Goal: Task Accomplishment & Management: Manage account settings

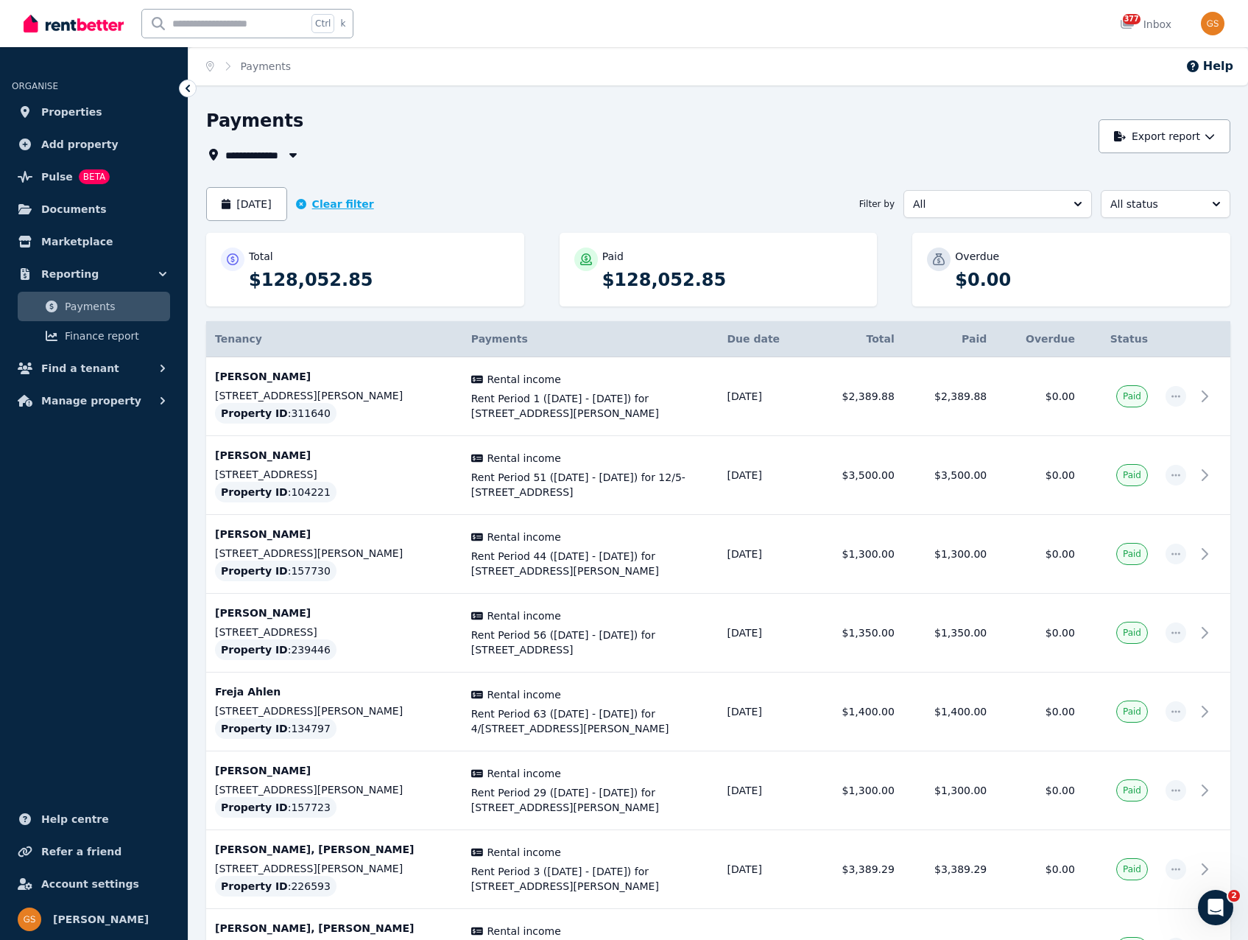
click at [330, 203] on button "Clear filter" at bounding box center [335, 204] width 78 height 15
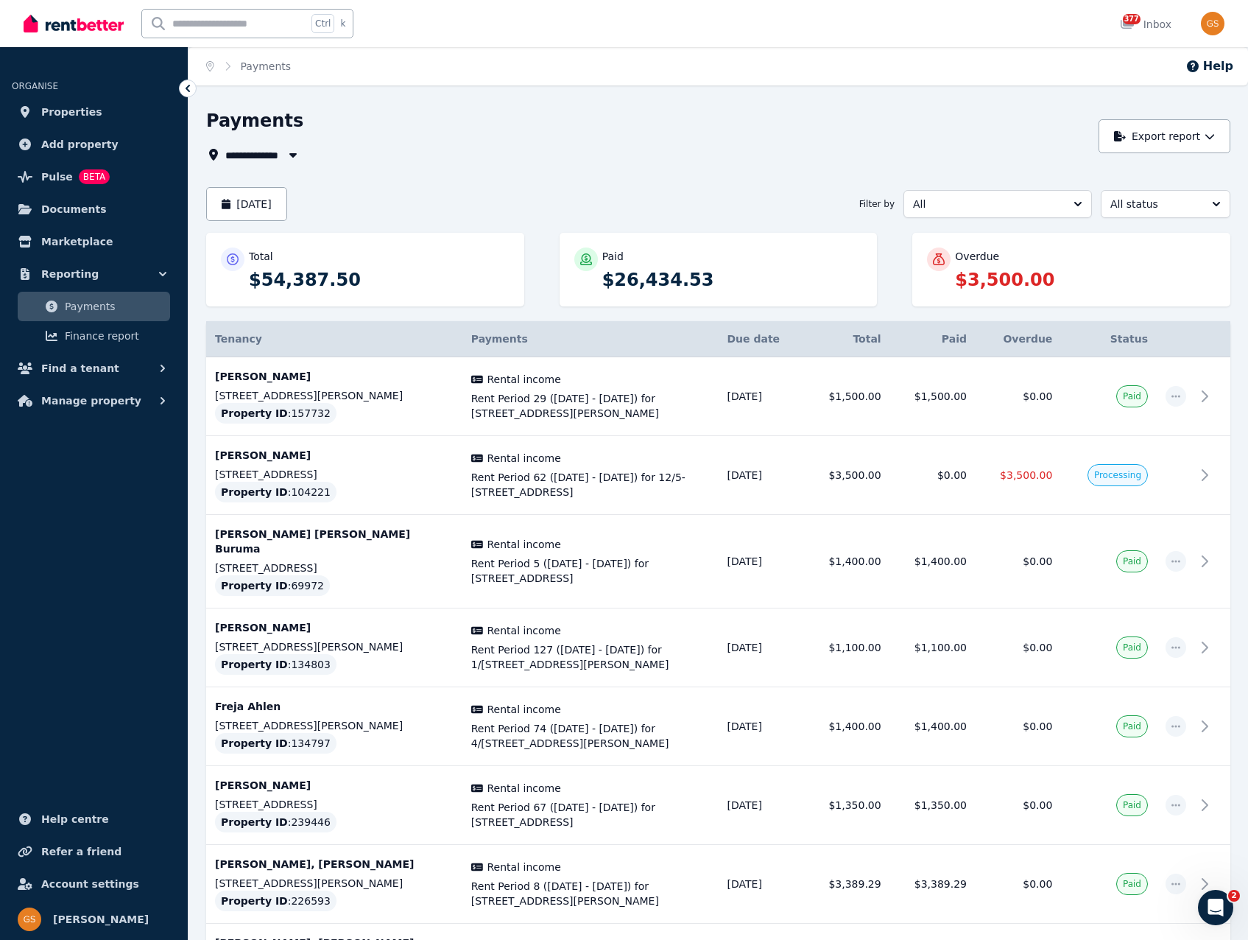
click at [838, 159] on div "**********" at bounding box center [648, 155] width 884 height 18
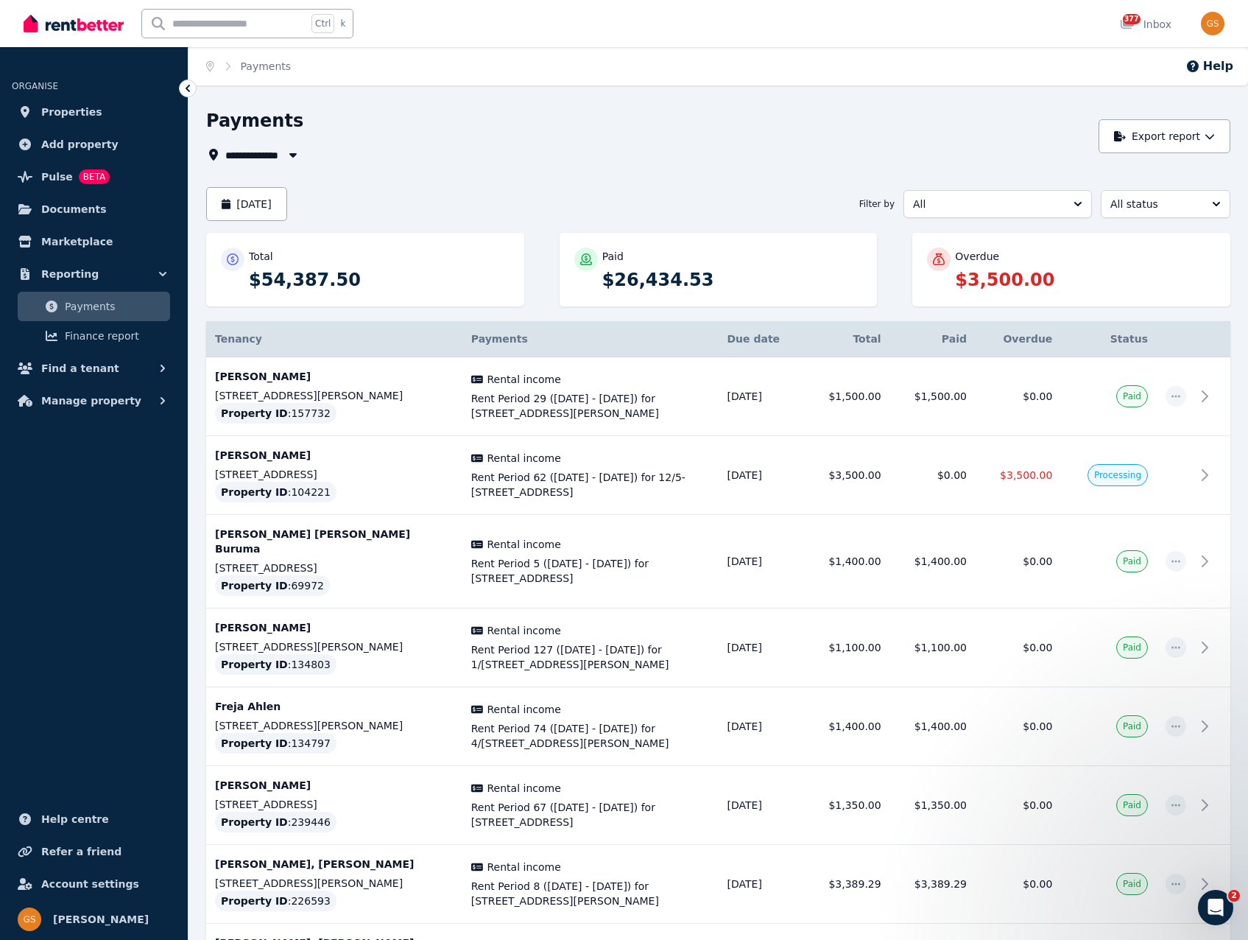
scroll to position [793, 0]
